Goal: Check status: Check status

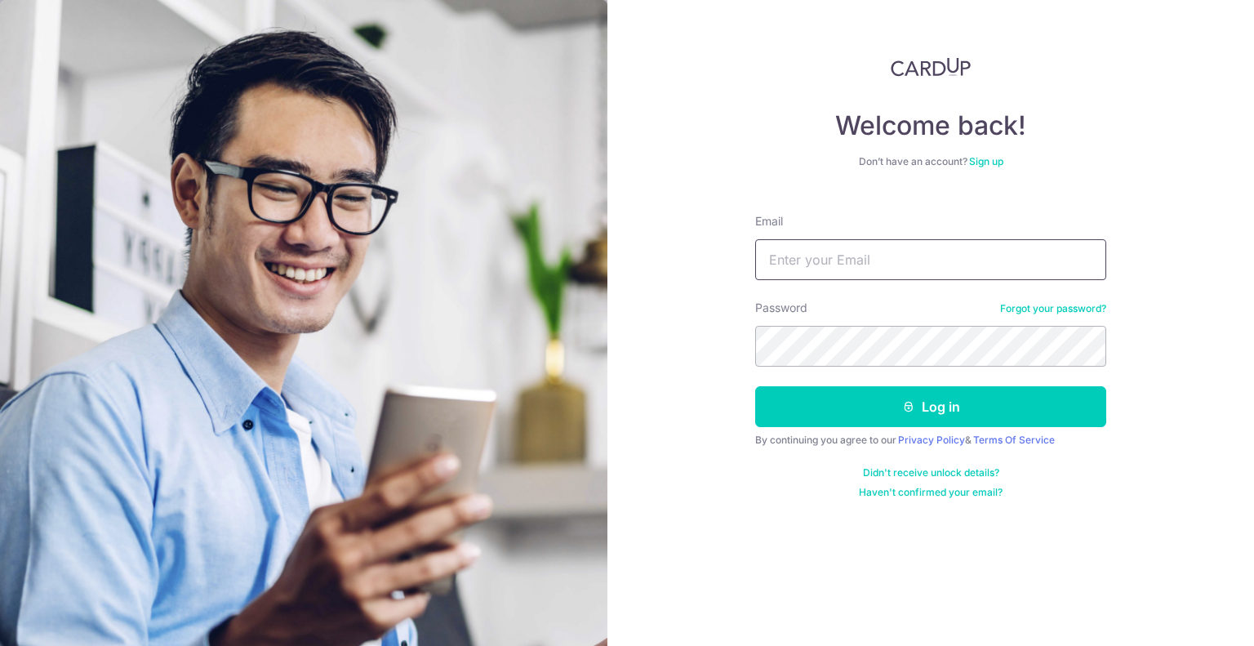
click at [855, 264] on input "Email" at bounding box center [930, 259] width 351 height 41
type input "[EMAIL_ADDRESS][DOMAIN_NAME]"
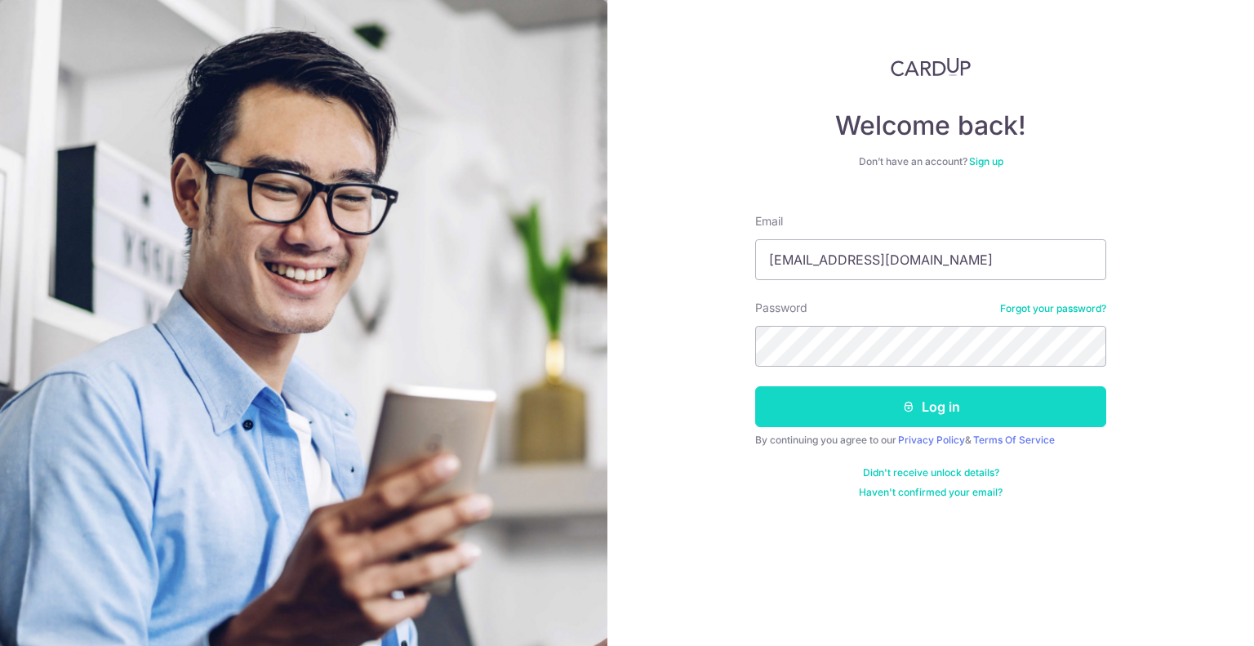
click at [948, 408] on button "Log in" at bounding box center [930, 406] width 351 height 41
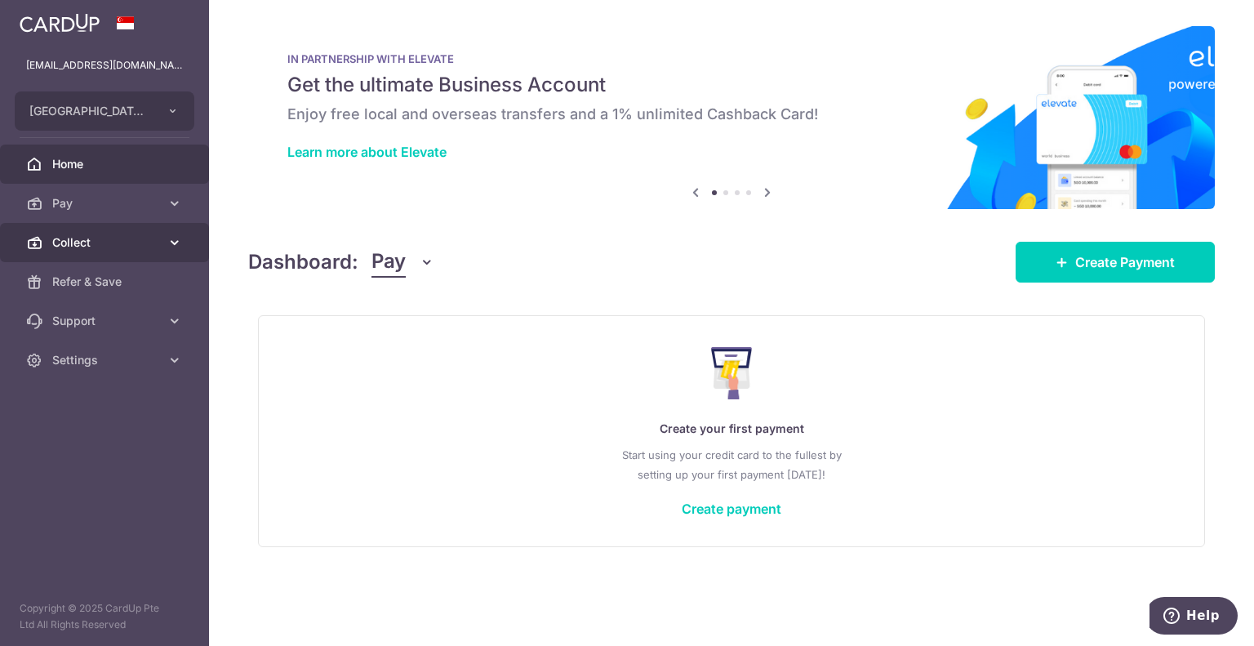
click at [69, 246] on span "Collect" at bounding box center [106, 242] width 108 height 16
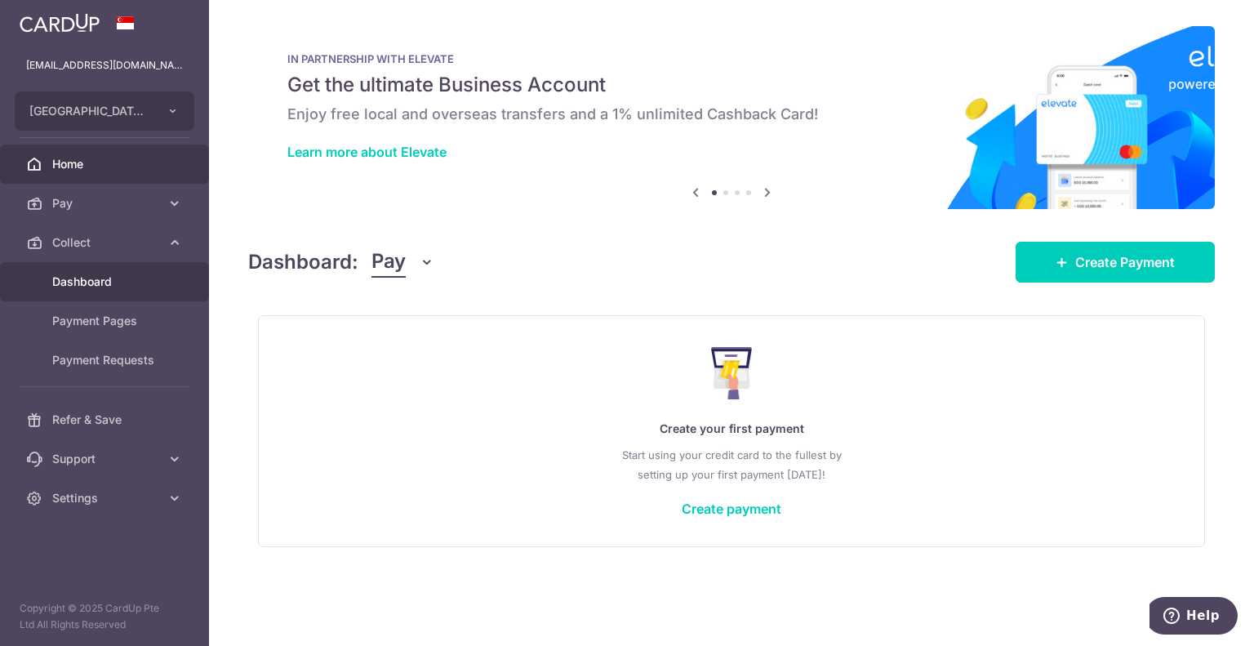
click at [105, 292] on link "Dashboard" at bounding box center [104, 281] width 209 height 39
click at [98, 280] on span "Dashboard" at bounding box center [106, 281] width 108 height 16
click at [420, 261] on icon "button" at bounding box center [427, 262] width 16 height 16
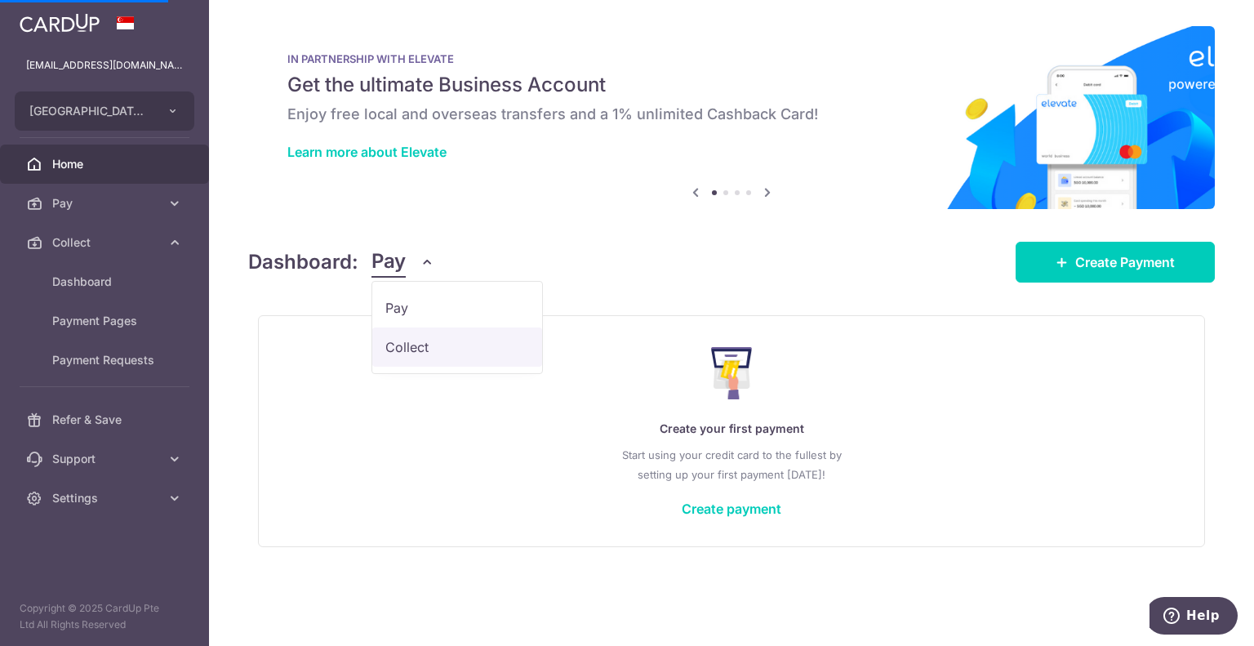
click at [432, 358] on link "Collect" at bounding box center [457, 346] width 170 height 39
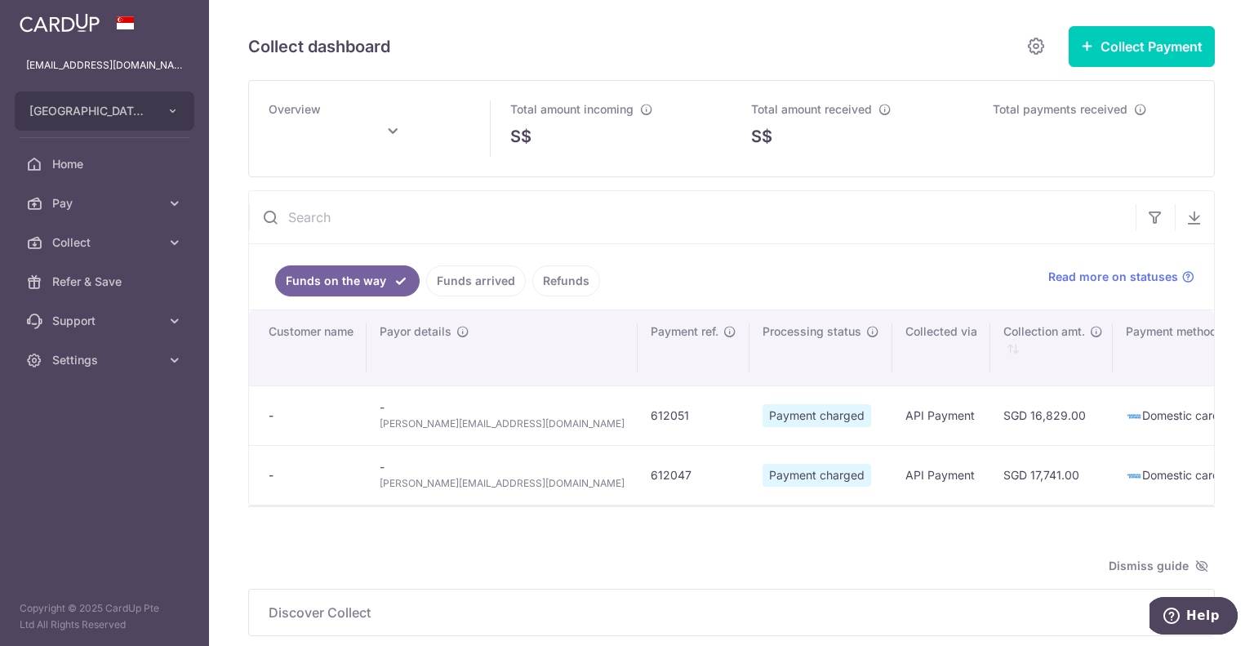
click at [471, 280] on link "Funds arrived" at bounding box center [476, 280] width 100 height 31
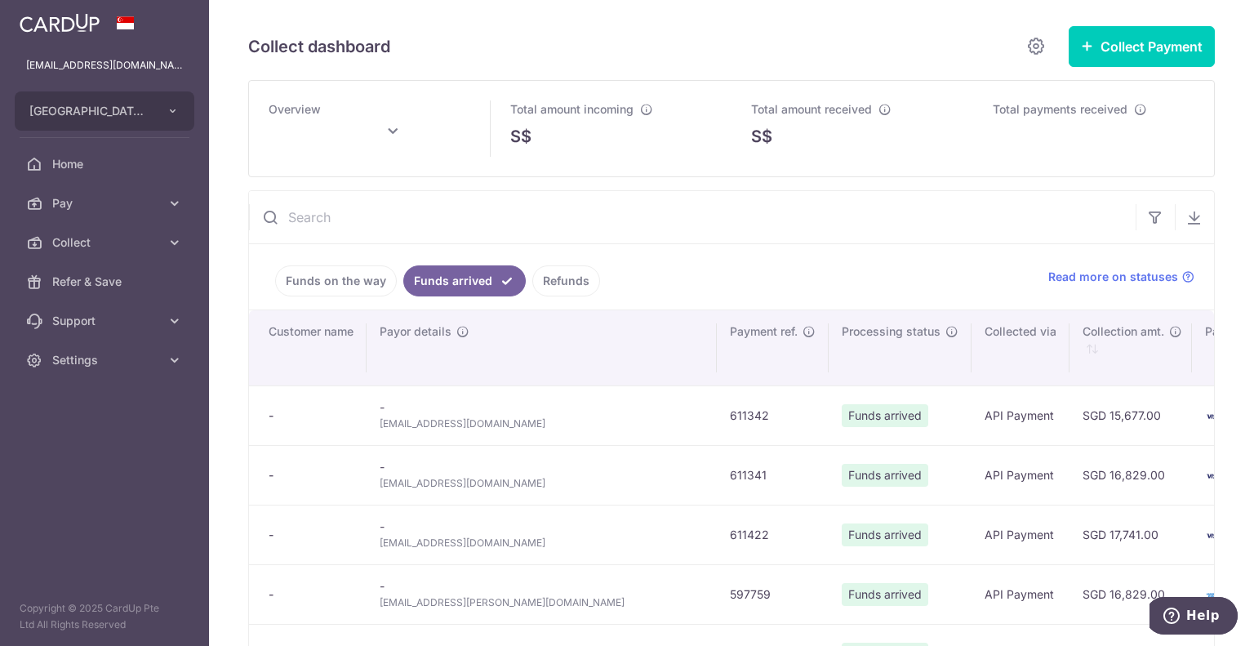
click at [393, 129] on icon at bounding box center [393, 132] width 20 height 20
click at [451, 221] on button "Done" at bounding box center [454, 222] width 42 height 22
type input "[DATE]"
drag, startPoint x: 702, startPoint y: 215, endPoint x: 1137, endPoint y: 207, distance: 435.1
click at [703, 215] on input "text" at bounding box center [692, 217] width 886 height 52
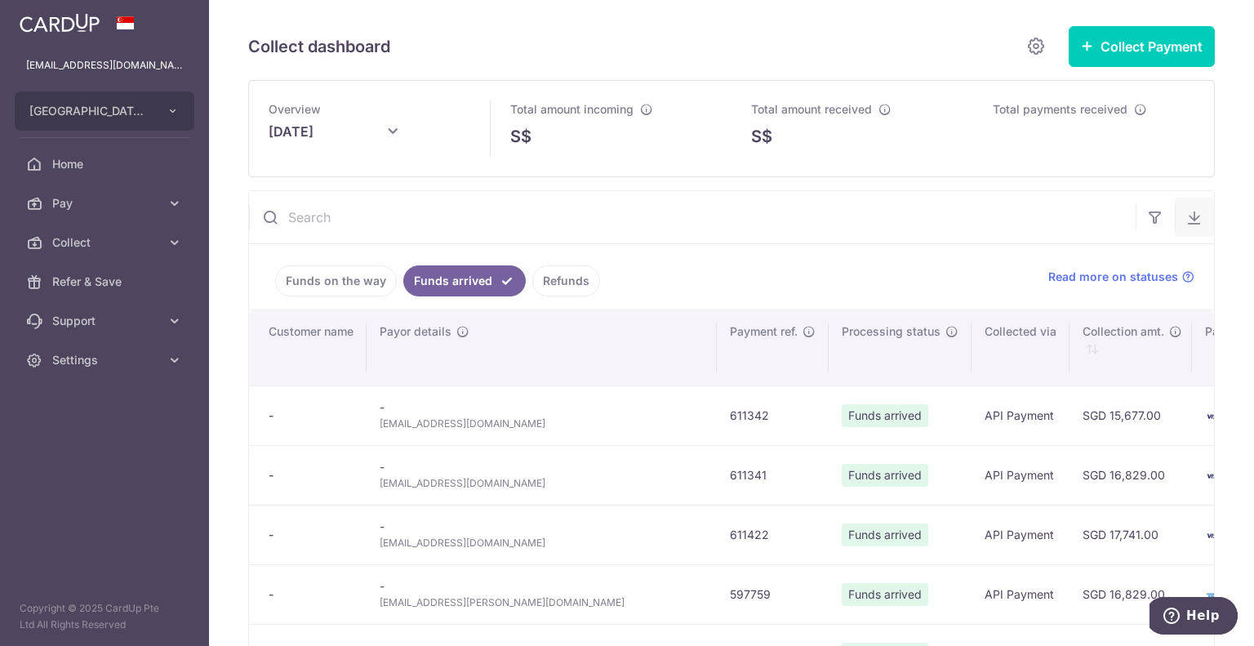
click at [1190, 221] on icon "button" at bounding box center [1194, 217] width 16 height 16
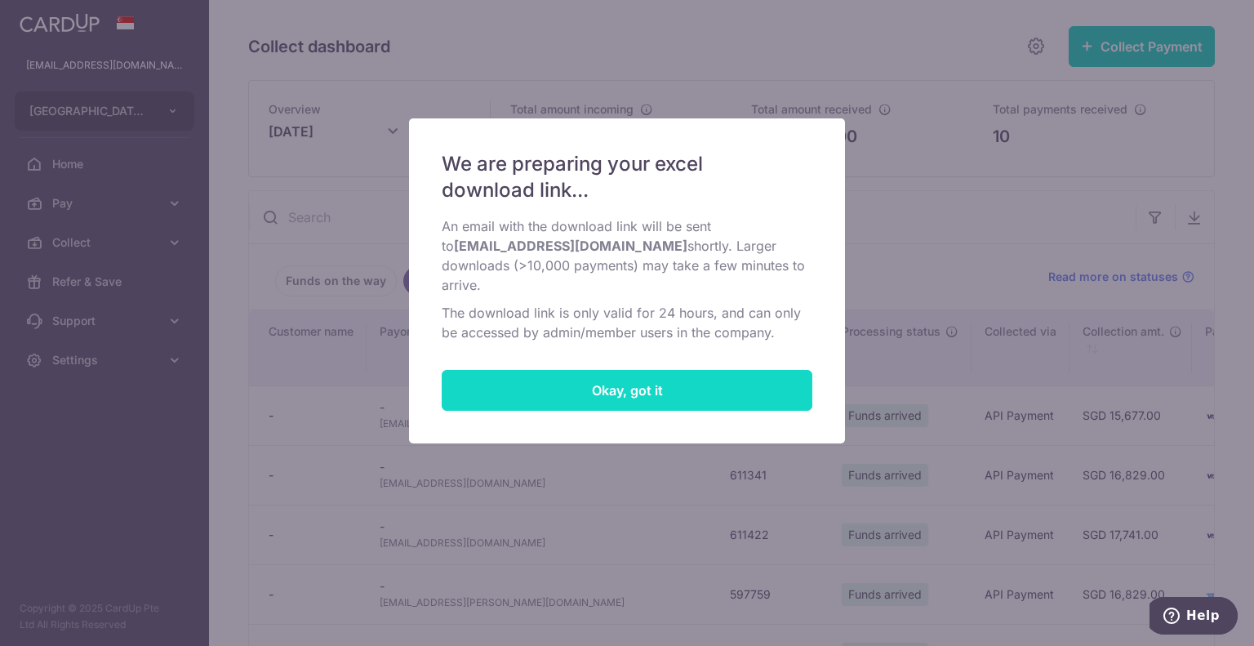
click at [669, 385] on button "Okay, got it" at bounding box center [627, 390] width 371 height 41
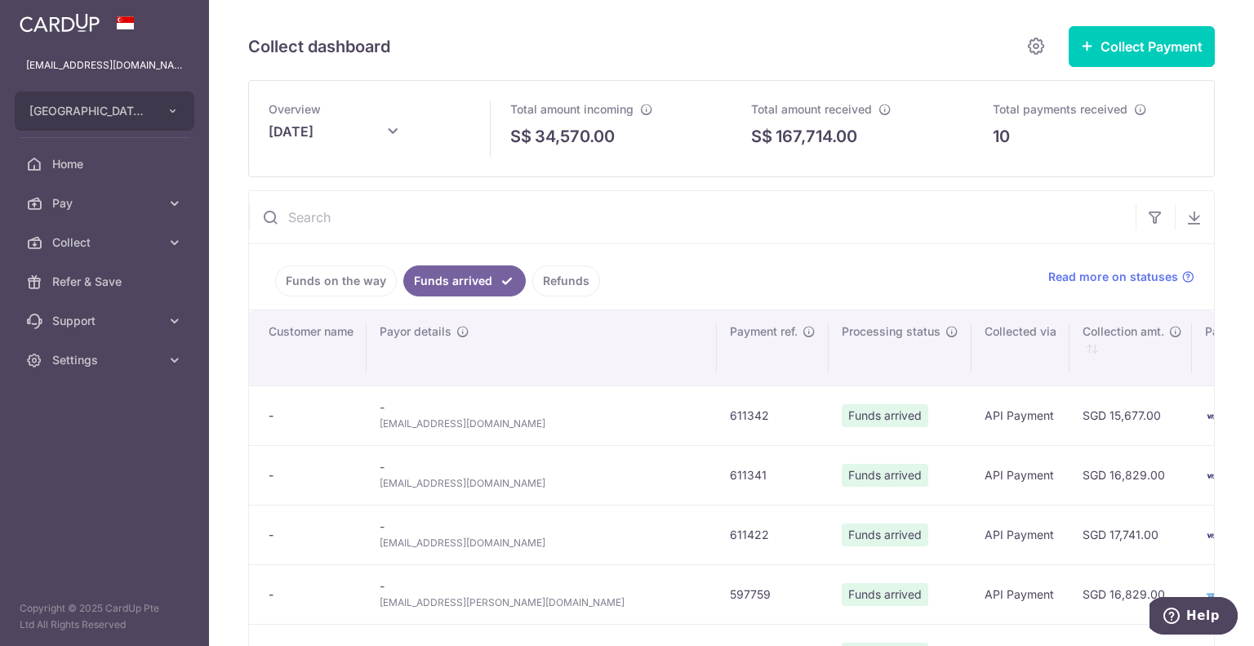
click at [332, 212] on input "text" at bounding box center [692, 217] width 886 height 52
type input "T"
click at [398, 133] on icon at bounding box center [393, 132] width 20 height 20
type input "[DATE]"
click at [668, 237] on input "text" at bounding box center [692, 217] width 886 height 52
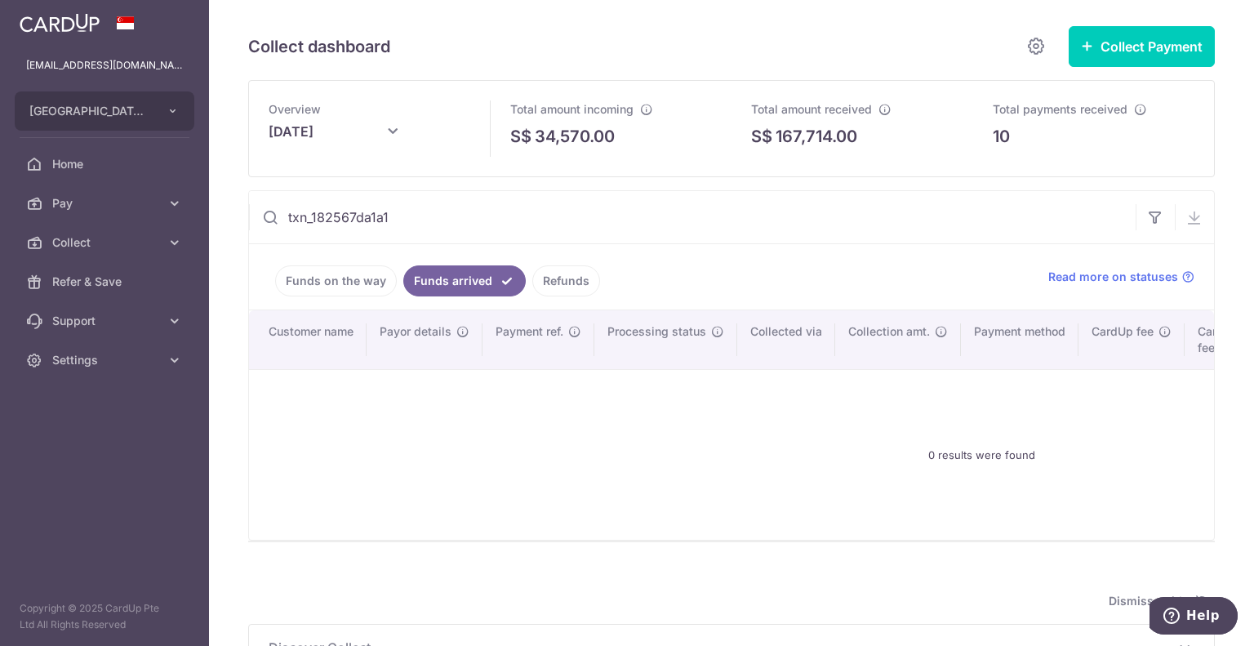
drag, startPoint x: 398, startPoint y: 215, endPoint x: 287, endPoint y: 219, distance: 111.1
click at [287, 219] on input "txn_182567da1a1" at bounding box center [692, 217] width 886 height 52
click at [424, 219] on input "txn_182567da1a1" at bounding box center [692, 217] width 886 height 52
type input "txn_182567da1a1"
click at [335, 286] on link "Funds on the way" at bounding box center [336, 280] width 122 height 31
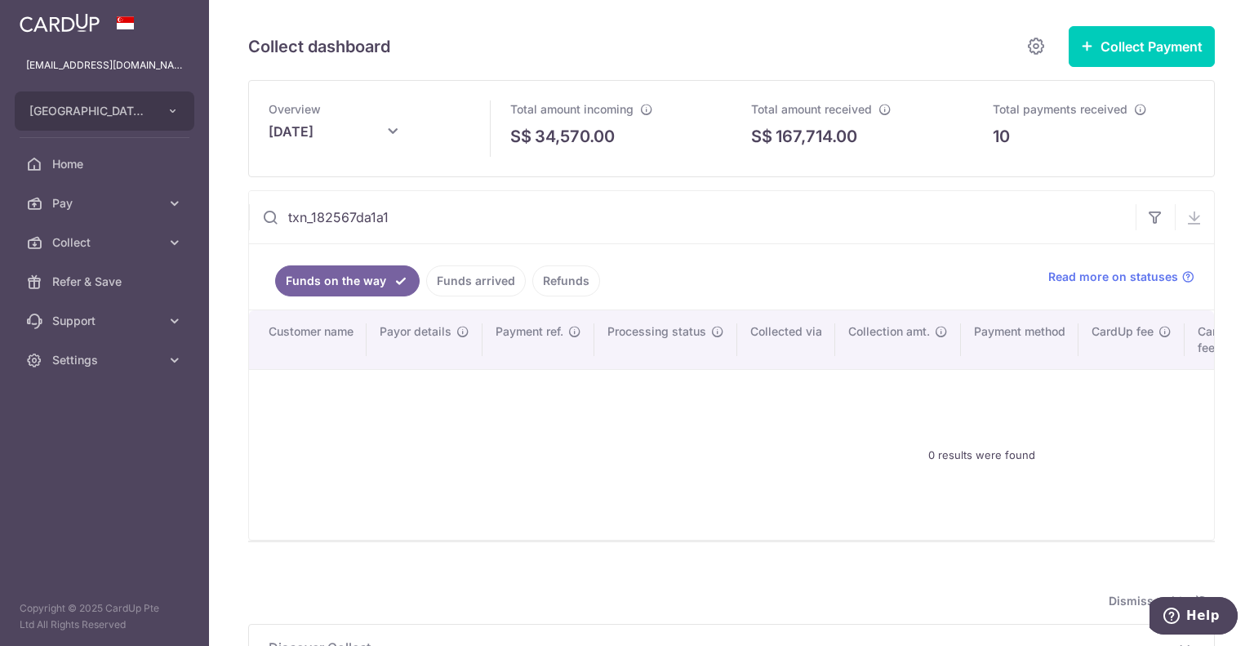
drag, startPoint x: 398, startPoint y: 140, endPoint x: 393, endPoint y: 125, distance: 15.5
click at [398, 140] on icon at bounding box center [393, 132] width 20 height 20
click at [295, 178] on link "Prev" at bounding box center [299, 181] width 20 height 20
click at [460, 223] on button "Done" at bounding box center [454, 222] width 42 height 22
click at [470, 282] on link "Funds arrived" at bounding box center [476, 280] width 100 height 31
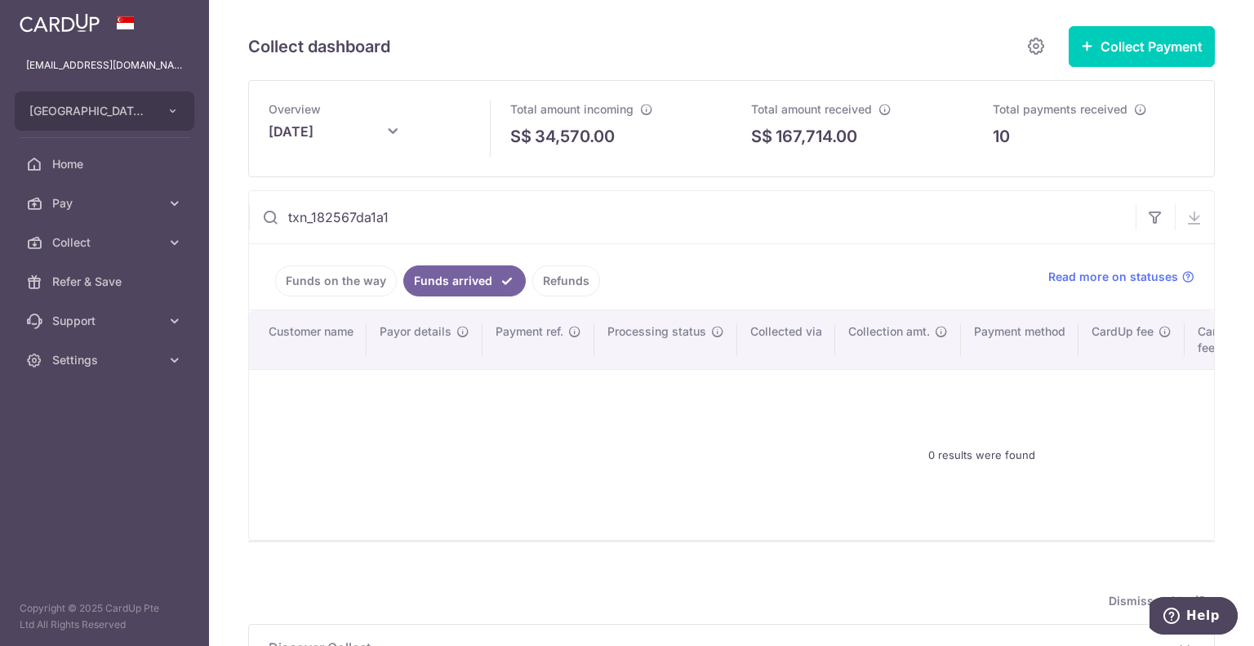
click at [334, 280] on link "Funds on the way" at bounding box center [336, 280] width 122 height 31
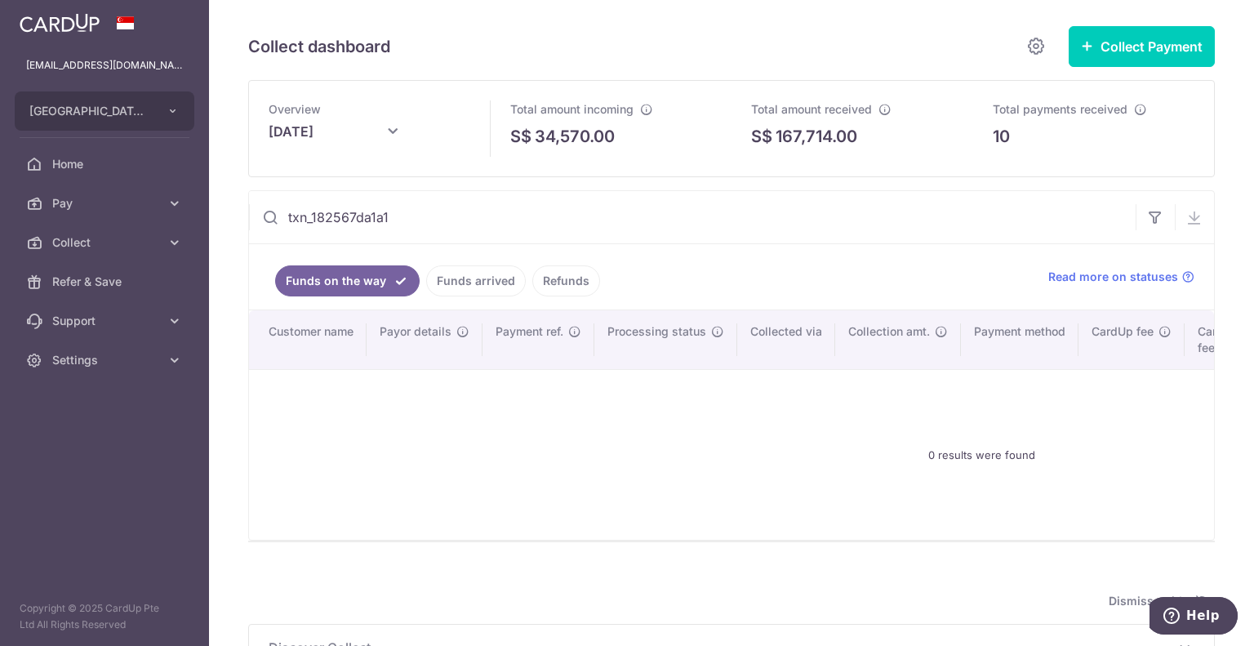
click at [558, 282] on link "Refunds" at bounding box center [566, 280] width 68 height 31
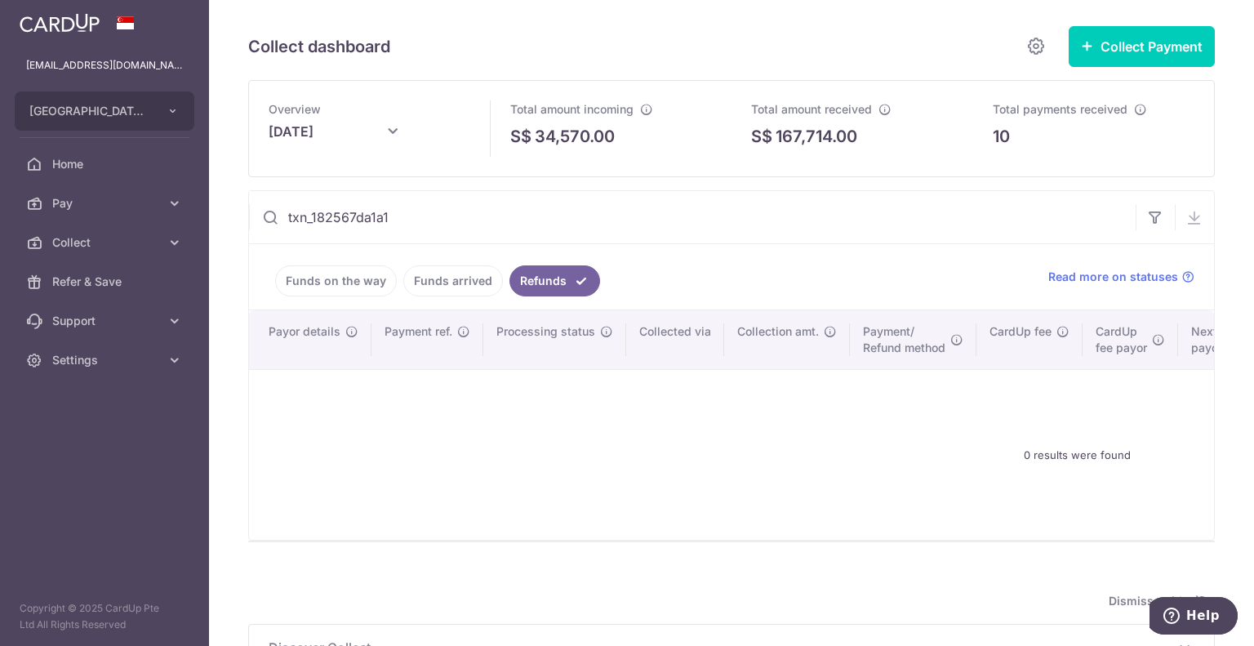
click at [392, 129] on icon at bounding box center [393, 132] width 20 height 20
click at [330, 171] on select "Jan Feb Mar Apr May Jun [DATE] Aug Sep Oct Nov Dec" at bounding box center [312, 176] width 43 height 13
click at [457, 220] on button "Done" at bounding box center [454, 222] width 42 height 22
type input "[DATE]"
click at [458, 279] on link "Funds arrived" at bounding box center [453, 280] width 100 height 31
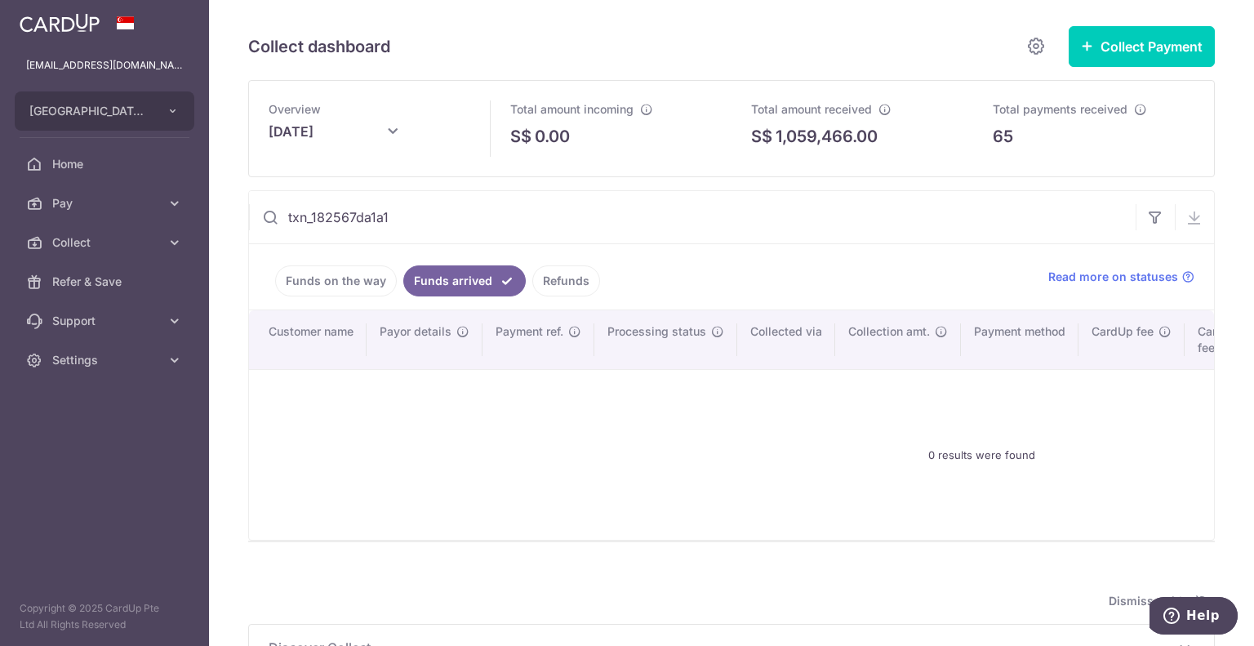
click at [336, 278] on link "Funds on the way" at bounding box center [336, 280] width 122 height 31
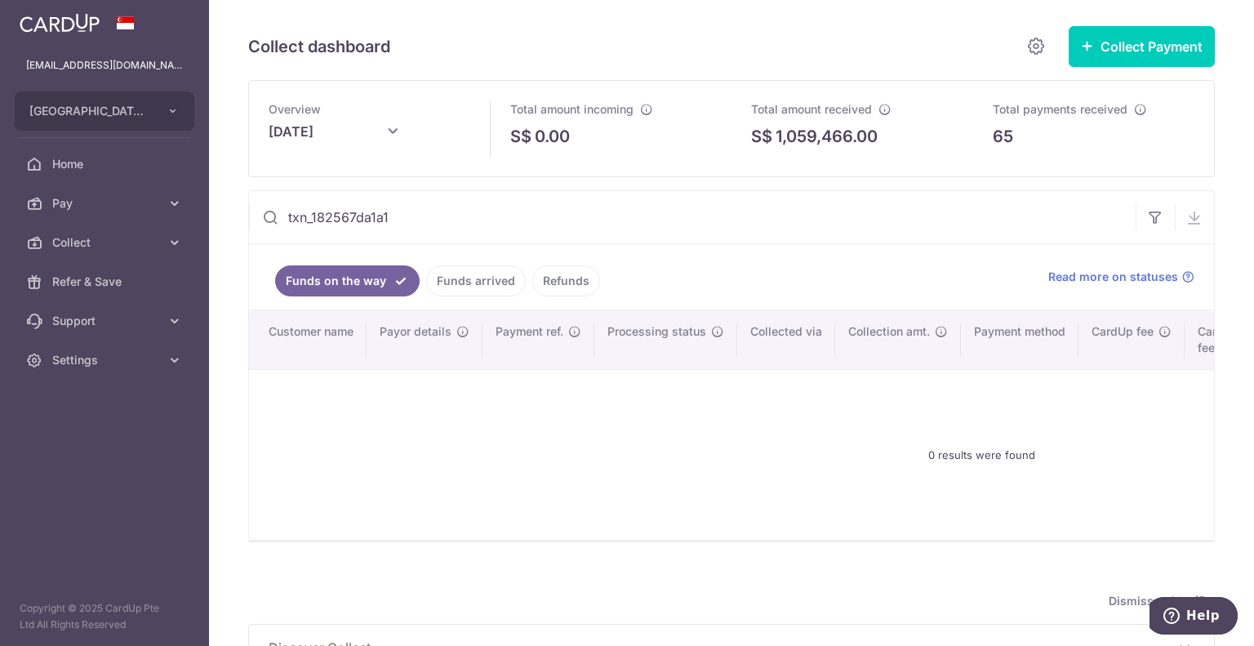
drag, startPoint x: 412, startPoint y: 221, endPoint x: 286, endPoint y: 227, distance: 126.6
click at [286, 227] on input "txn_182567da1a1" at bounding box center [692, 217] width 886 height 52
click at [352, 195] on input "txn_182567da1a1" at bounding box center [692, 217] width 886 height 52
drag, startPoint x: 402, startPoint y: 215, endPoint x: 286, endPoint y: 216, distance: 116.7
click at [286, 216] on input "txn_182567da1a1" at bounding box center [692, 217] width 886 height 52
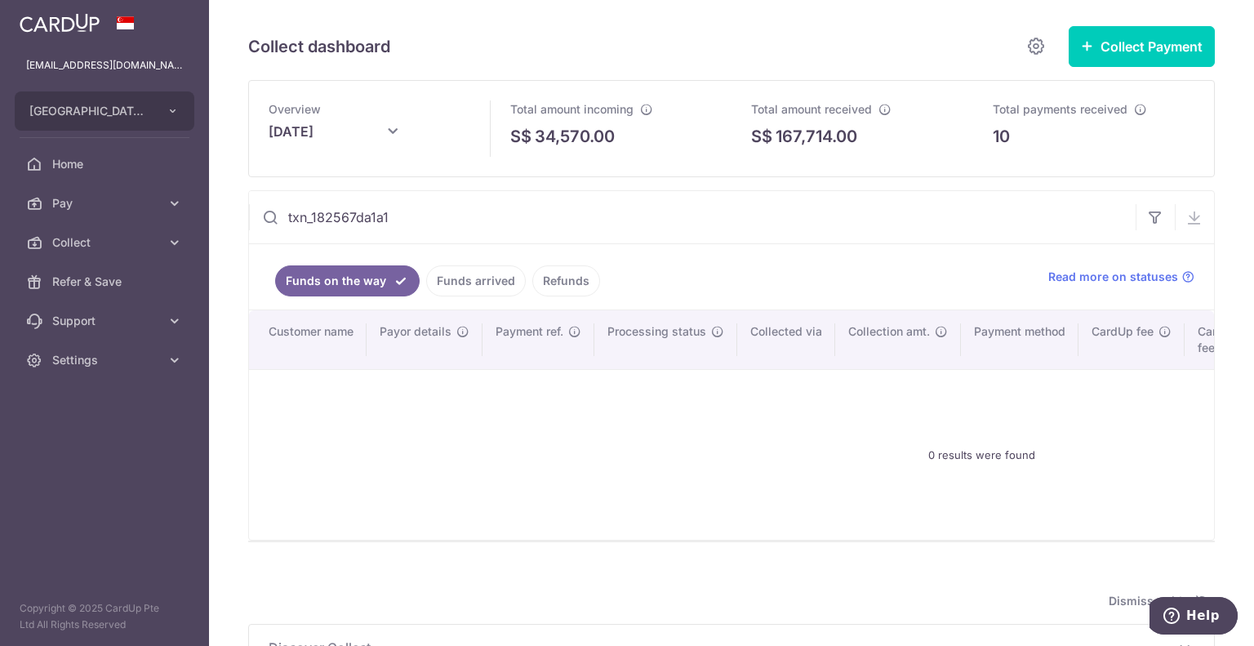
click at [409, 218] on input "txn_182567da1a1" at bounding box center [692, 217] width 886 height 52
click at [289, 195] on input "txn_182567da1a1" at bounding box center [692, 217] width 886 height 52
click at [309, 217] on input "txn_182567da1a1" at bounding box center [692, 217] width 886 height 52
drag, startPoint x: 310, startPoint y: 213, endPoint x: 438, endPoint y: 216, distance: 128.2
click at [438, 216] on input "txn_182567da1a1" at bounding box center [692, 217] width 886 height 52
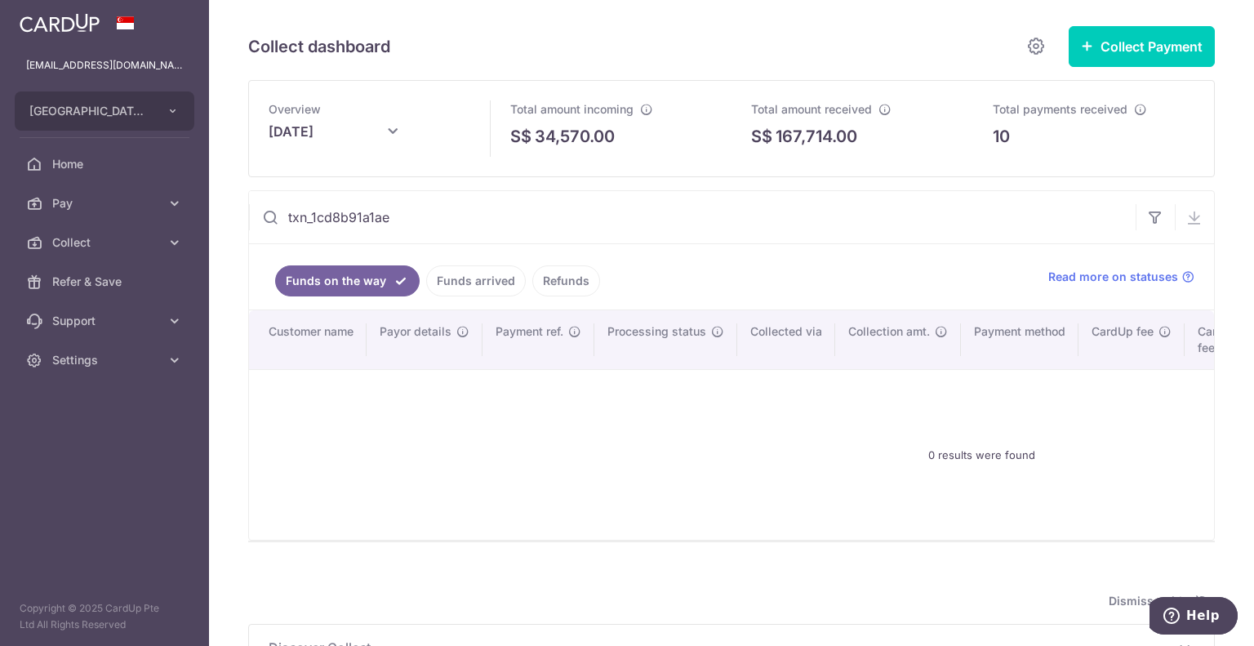
type input "txn_1cd8b91a1ae"
click at [484, 278] on link "Funds arrived" at bounding box center [476, 280] width 100 height 31
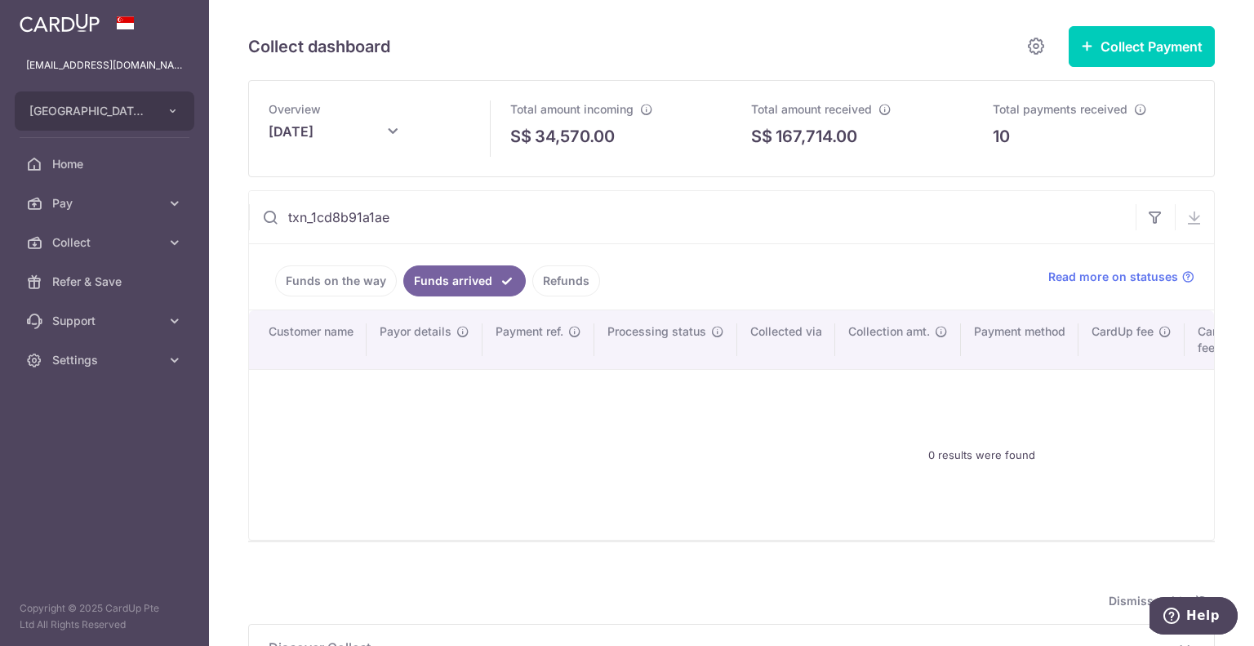
click at [558, 279] on link "Refunds" at bounding box center [566, 280] width 68 height 31
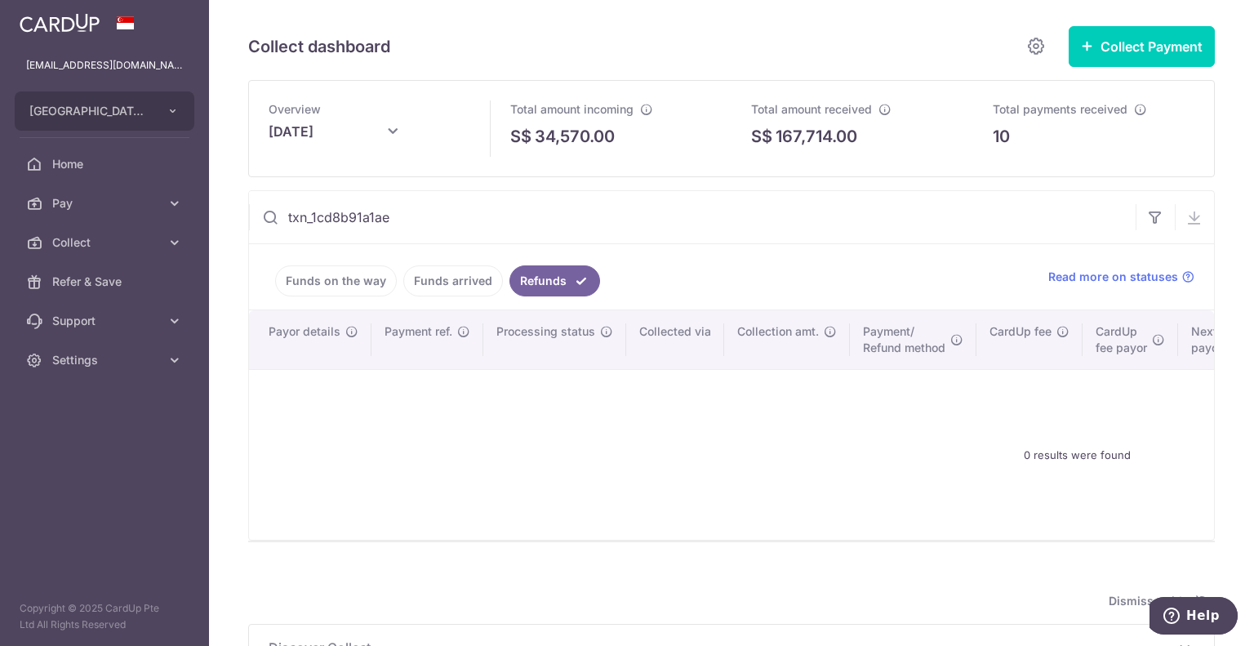
click at [392, 136] on icon at bounding box center [393, 132] width 20 height 20
click at [380, 177] on select "Jan Feb Mar Apr May Jun [DATE] Aug Sep Oct Nov Dec" at bounding box center [361, 179] width 43 height 13
click at [340, 173] on select "Jan Feb Mar Apr May Jun [DATE] Aug Sep Oct Nov Dec" at bounding box center [361, 179] width 43 height 13
click at [373, 180] on select "Jan Feb Mar Apr May Jun [DATE] Aug Sep Oct Nov Dec" at bounding box center [361, 179] width 43 height 13
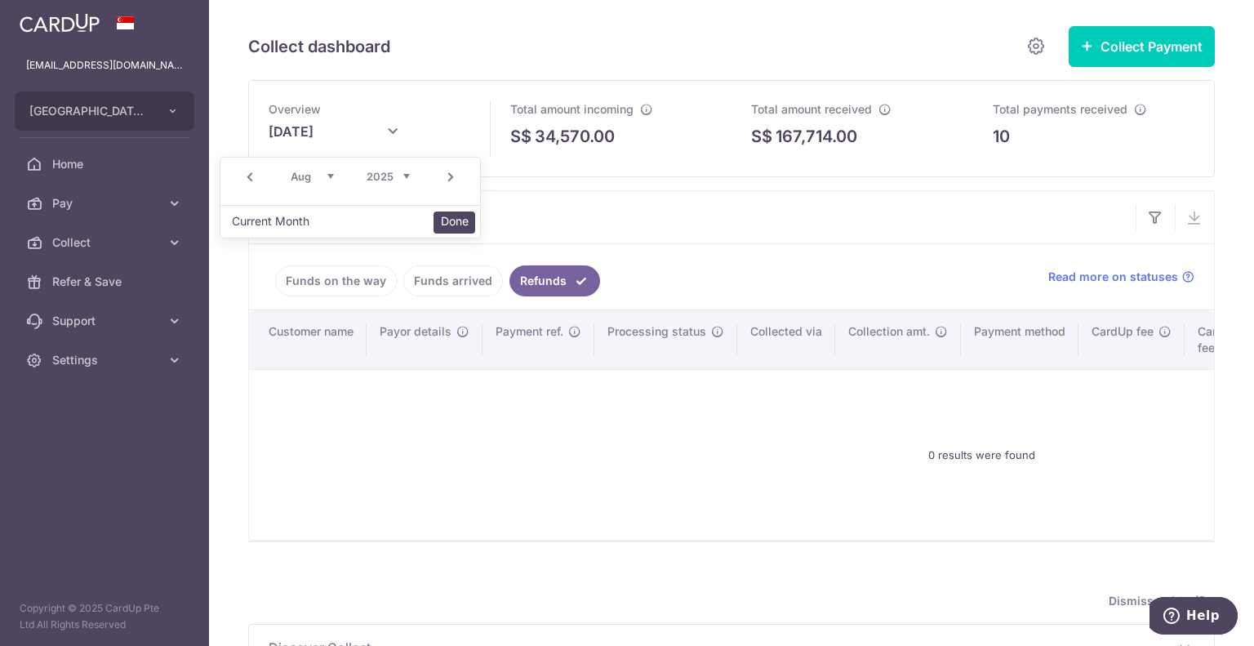
click at [442, 218] on button "Done" at bounding box center [454, 222] width 42 height 22
click at [327, 273] on link "Funds on the way" at bounding box center [336, 280] width 122 height 31
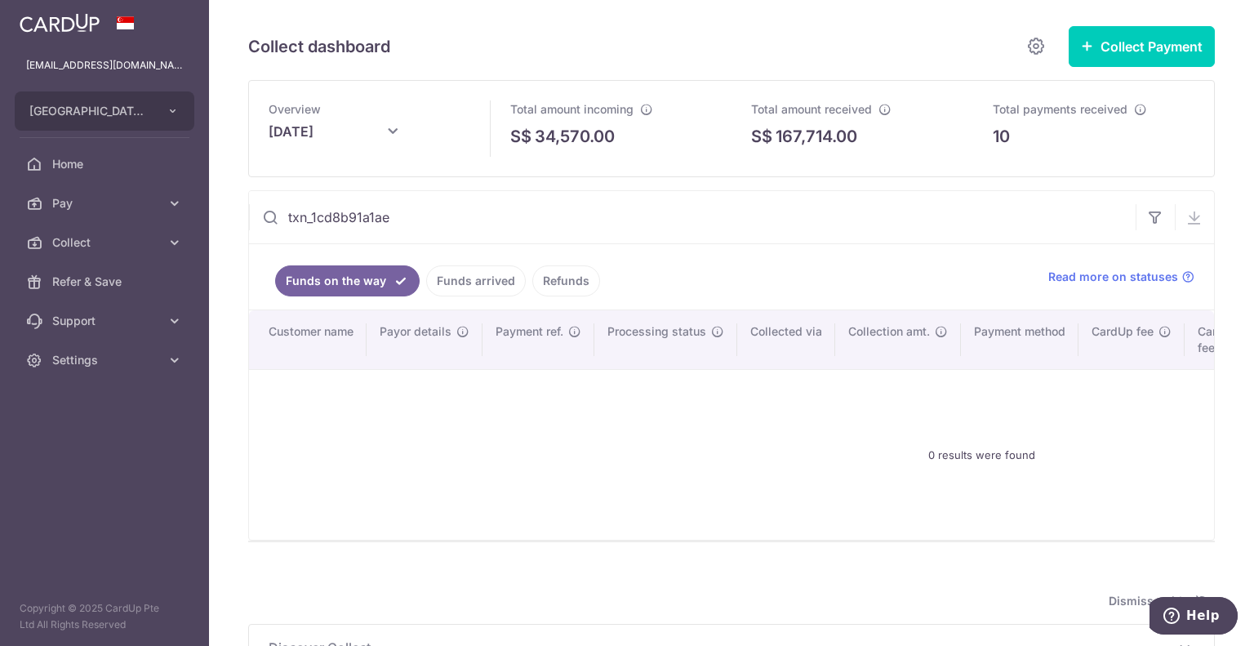
click at [482, 280] on link "Funds arrived" at bounding box center [476, 280] width 100 height 31
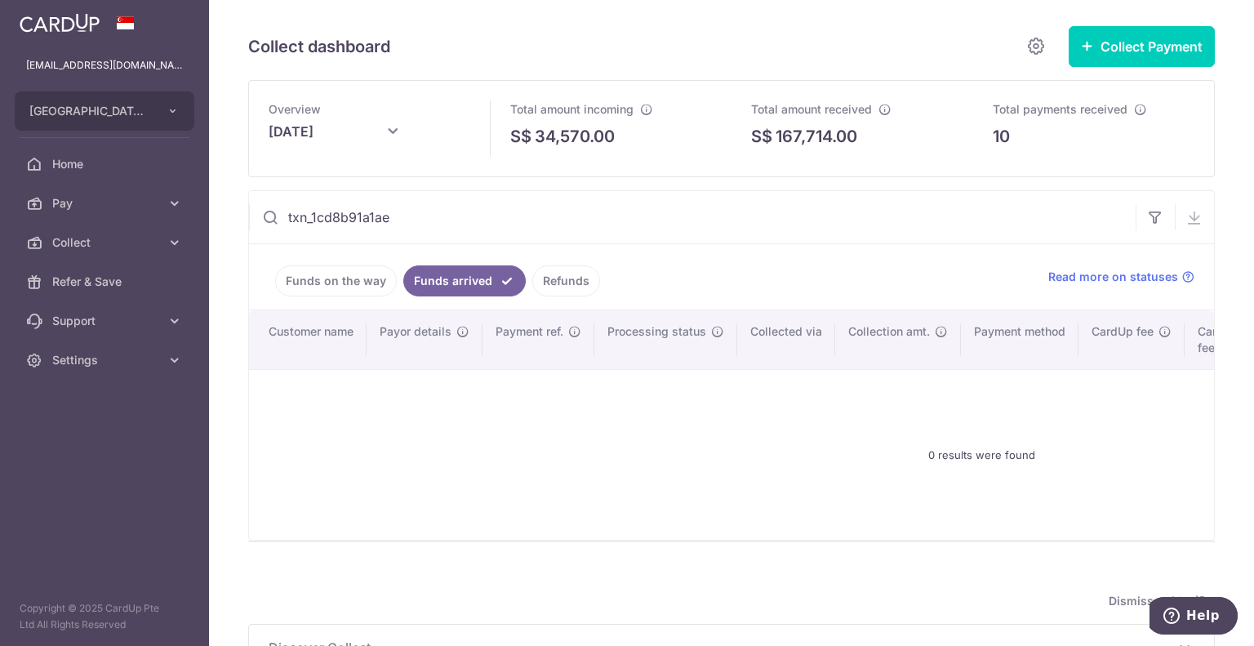
click at [552, 269] on link "Refunds" at bounding box center [566, 280] width 68 height 31
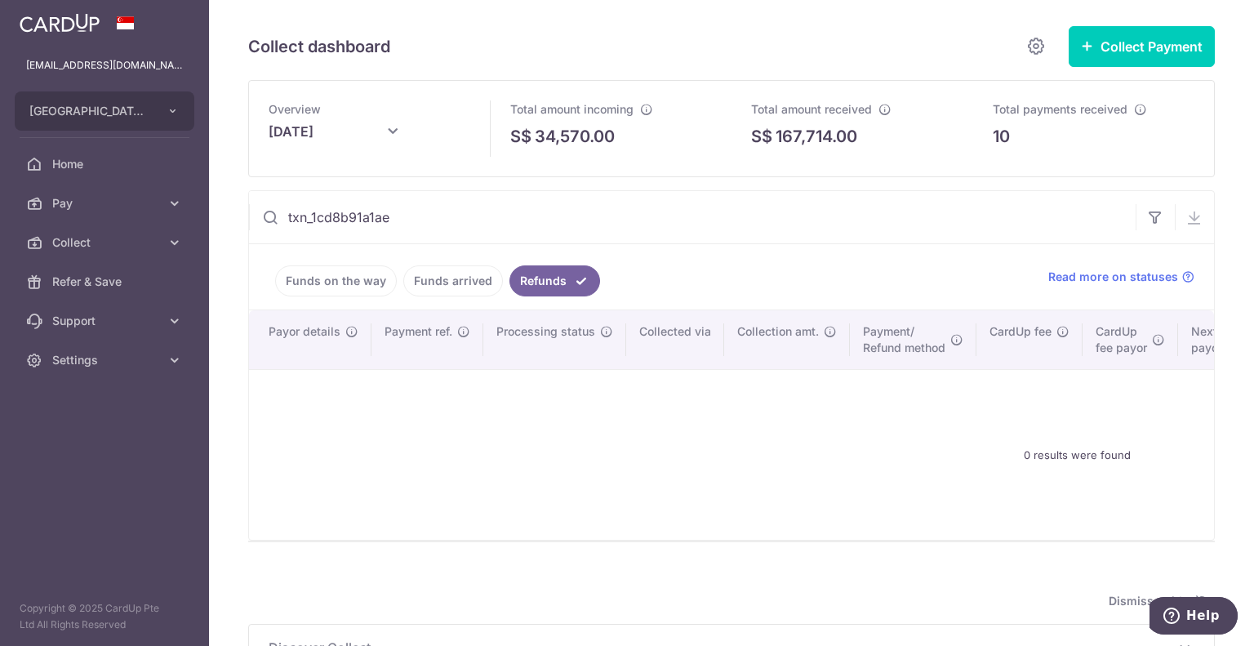
click at [387, 132] on icon at bounding box center [393, 132] width 20 height 20
click at [379, 179] on select "Jan Feb Mar Apr May Jun [DATE] Aug Sep Oct Nov Dec" at bounding box center [361, 179] width 43 height 13
click at [455, 220] on button "Done" at bounding box center [454, 222] width 42 height 22
click at [454, 281] on link "Funds arrived" at bounding box center [453, 280] width 100 height 31
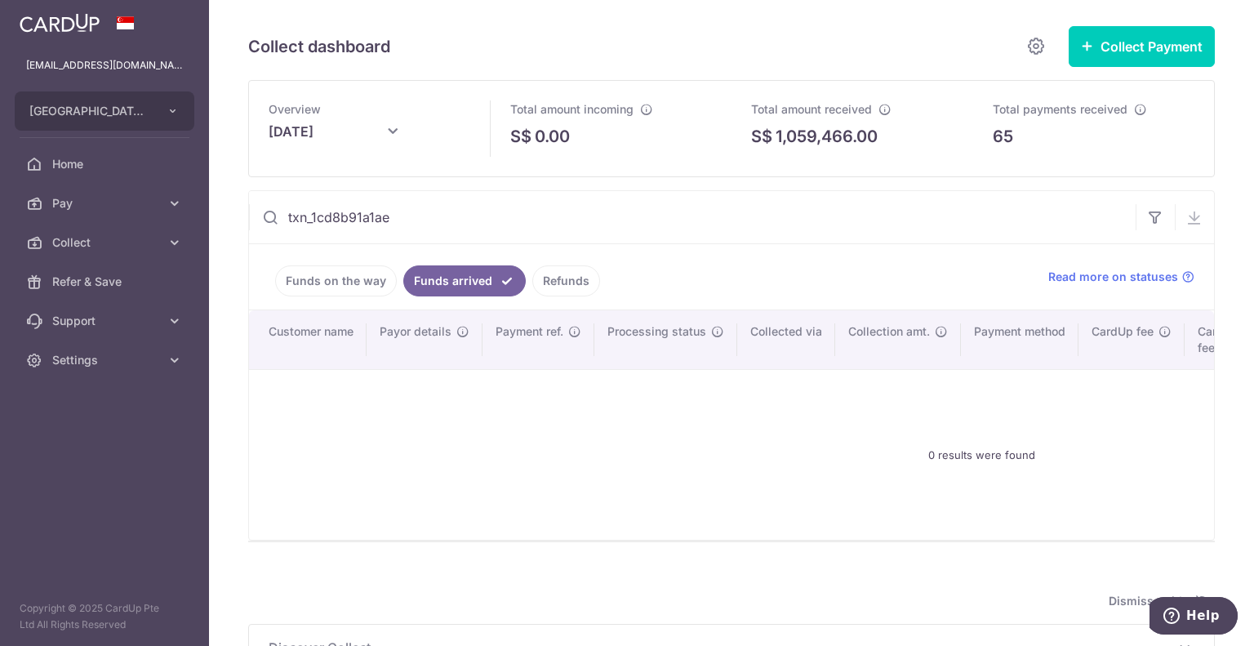
click at [269, 220] on icon at bounding box center [270, 217] width 16 height 16
click at [263, 217] on icon at bounding box center [270, 217] width 16 height 16
click at [329, 277] on link "Funds on the way" at bounding box center [336, 280] width 122 height 31
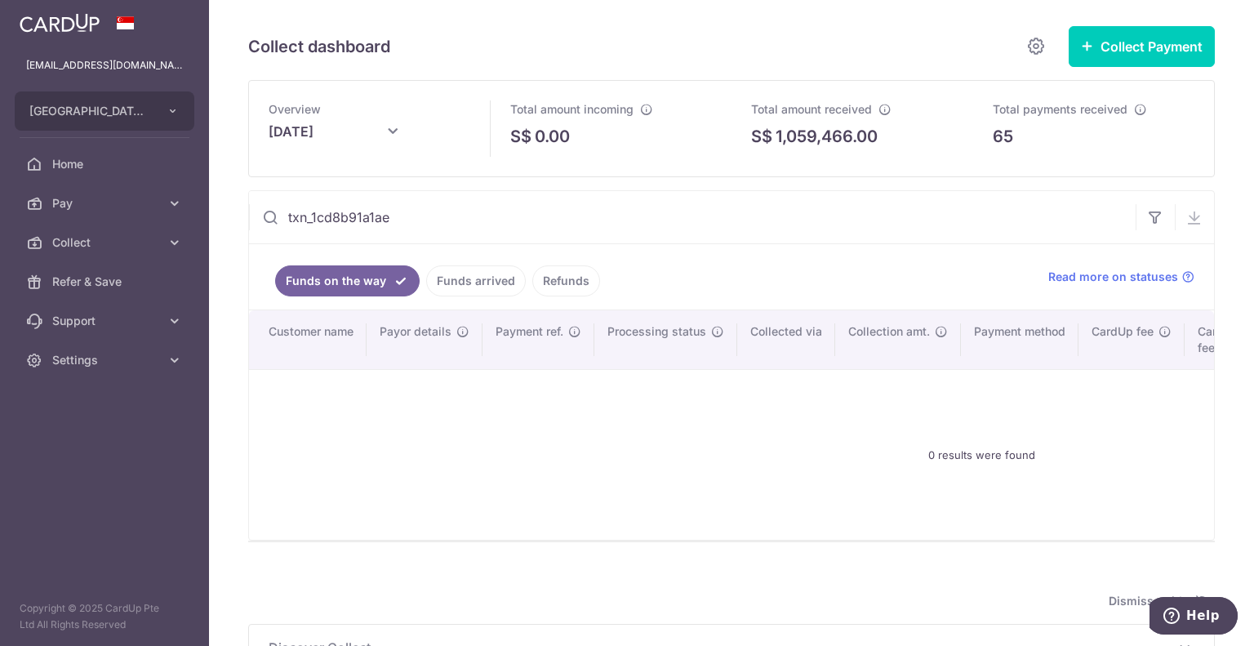
type input "[DATE]"
